Goal: Task Accomplishment & Management: Manage account settings

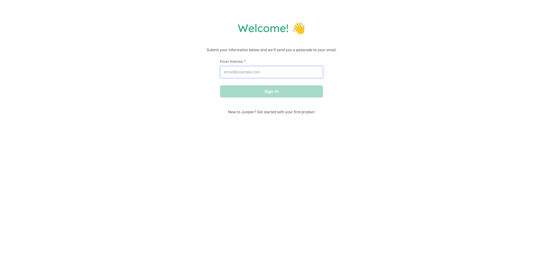
click at [289, 68] on input "Email Address *" at bounding box center [271, 72] width 103 height 12
click at [0, 274] on com-1password-button at bounding box center [0, 274] width 0 height 0
click at [281, 71] on input "Email Address *" at bounding box center [271, 72] width 103 height 12
